Goal: Information Seeking & Learning: Learn about a topic

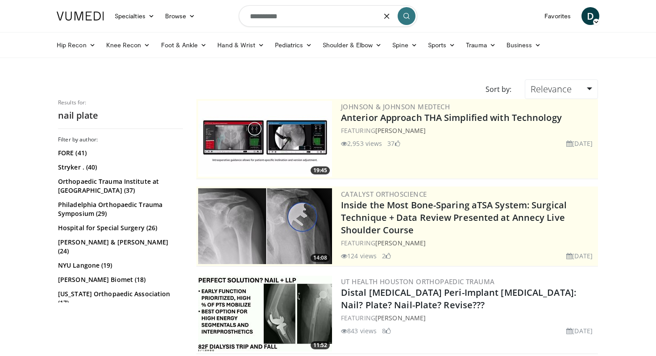
click at [293, 20] on input "**********" at bounding box center [328, 15] width 178 height 21
type input "*"
type input "*****"
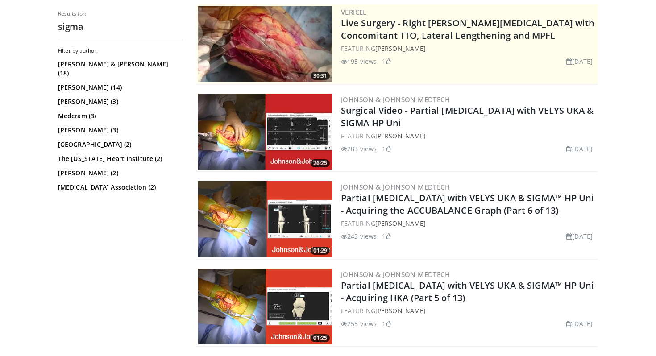
scroll to position [198, 0]
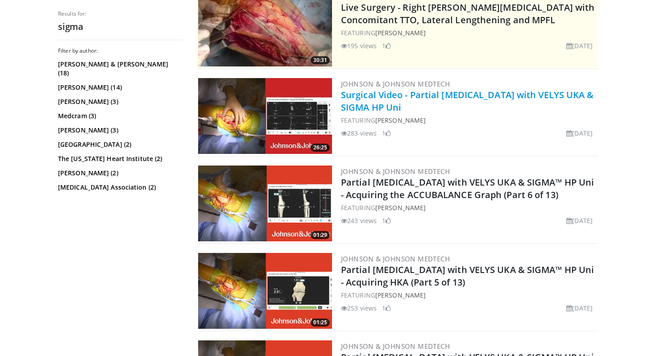
click at [391, 97] on link "Surgical Video - Partial [MEDICAL_DATA] with VELYS UKA & SIGMA HP Uni" at bounding box center [467, 101] width 253 height 25
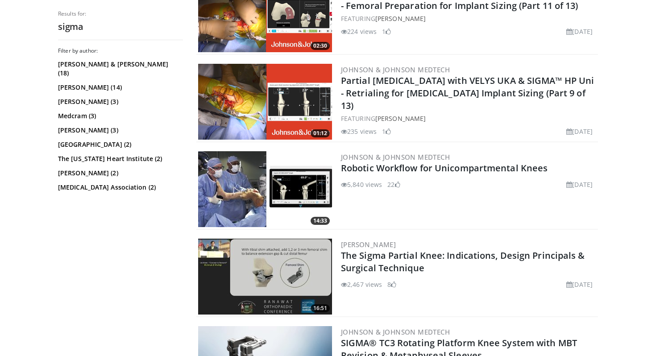
scroll to position [1354, 0]
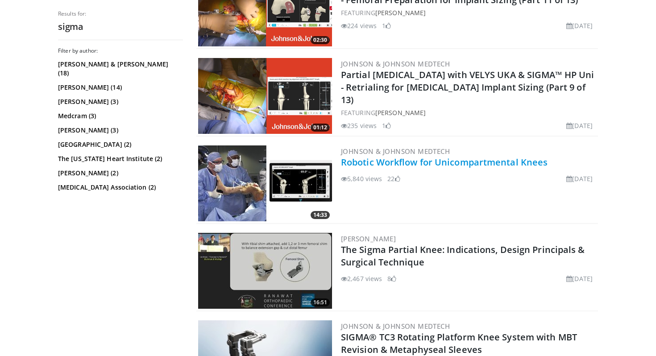
click at [394, 158] on link "Robotic Workflow for Unicompartmental Knees" at bounding box center [444, 162] width 206 height 12
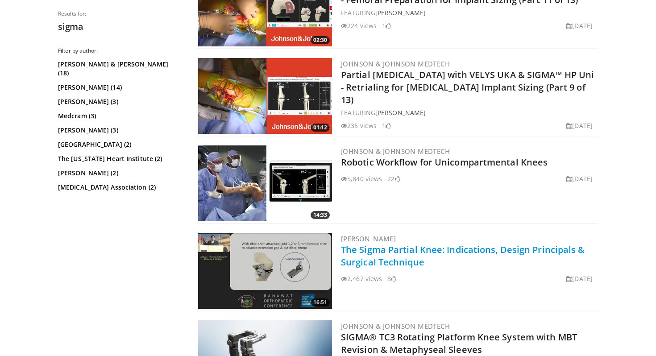
click at [389, 255] on link "The Sigma Partial Knee: Indications, Design Principals & Surgical Technique" at bounding box center [463, 256] width 244 height 25
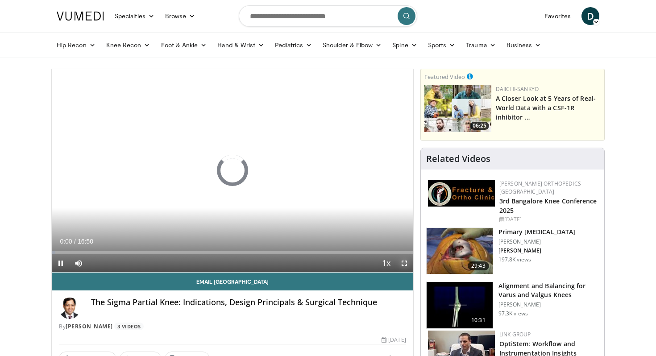
click at [403, 263] on span "Video Player" at bounding box center [404, 263] width 18 height 18
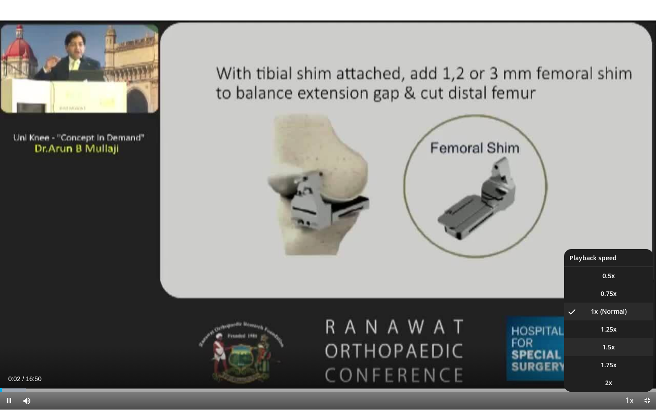
click at [607, 347] on span "1.5x" at bounding box center [608, 347] width 12 height 9
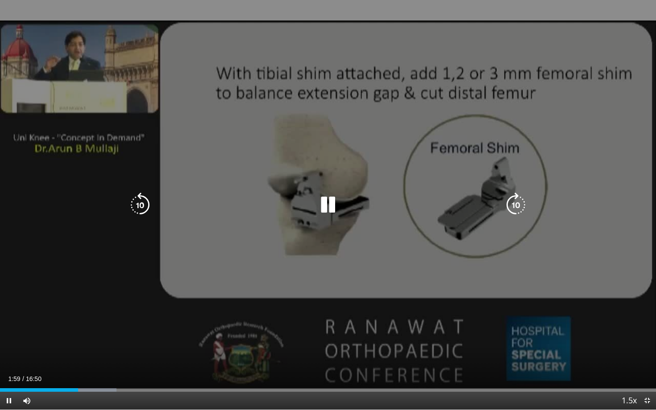
click at [326, 203] on icon "Video Player" at bounding box center [327, 205] width 25 height 25
